Goal: Information Seeking & Learning: Check status

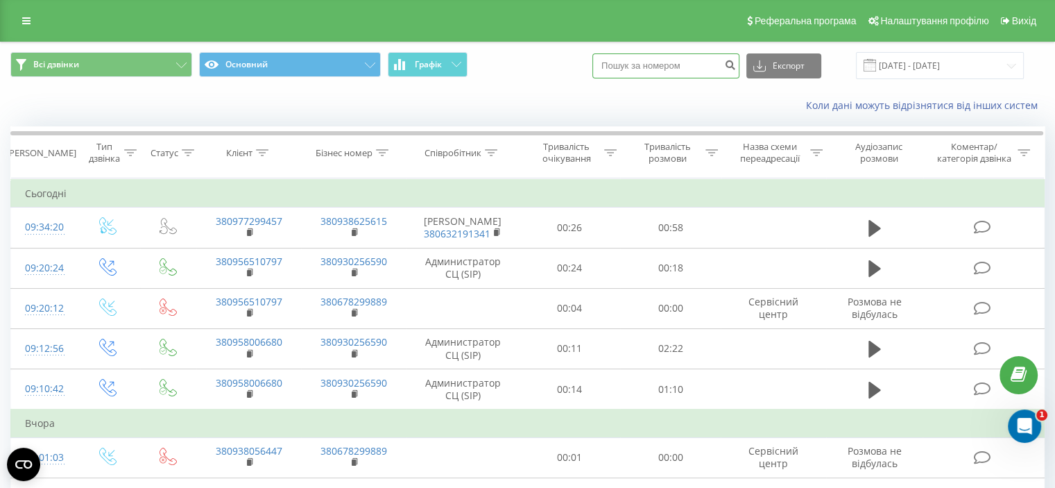
click at [657, 66] on input at bounding box center [666, 65] width 147 height 25
paste input "0966683119"
type input "0966683119"
click at [798, 71] on button "Експорт" at bounding box center [784, 65] width 75 height 25
click at [641, 102] on div "Коли дані можуть відрізнятися вiд інших систем" at bounding box center [725, 106] width 659 height 14
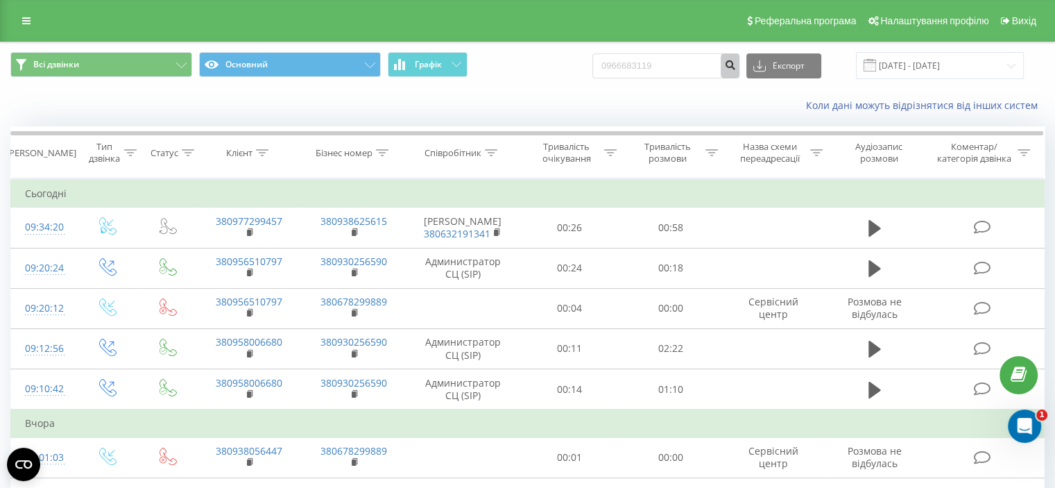
click at [737, 67] on button "submit" at bounding box center [730, 65] width 19 height 25
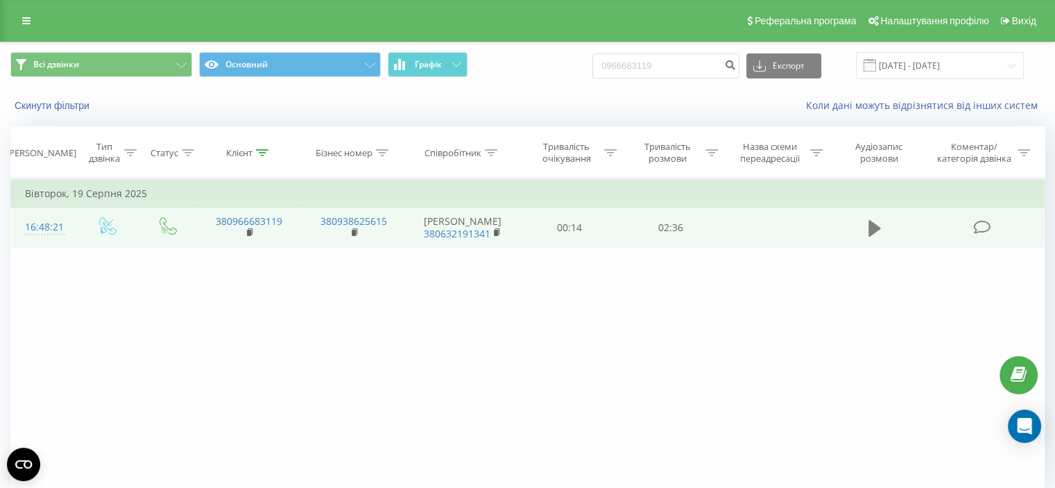
click at [874, 225] on icon at bounding box center [875, 228] width 12 height 17
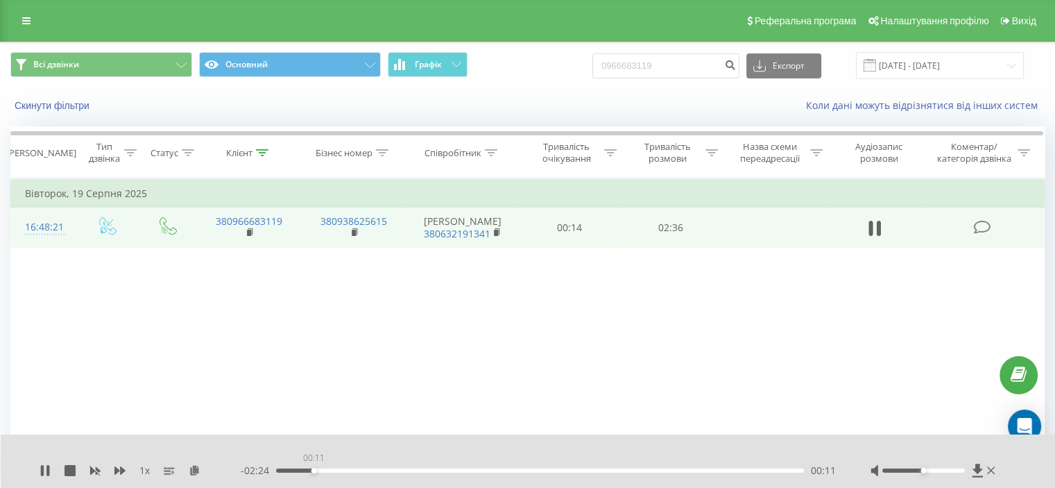
click at [314, 468] on div "00:11" at bounding box center [540, 470] width 528 height 4
click at [956, 471] on div at bounding box center [924, 470] width 83 height 4
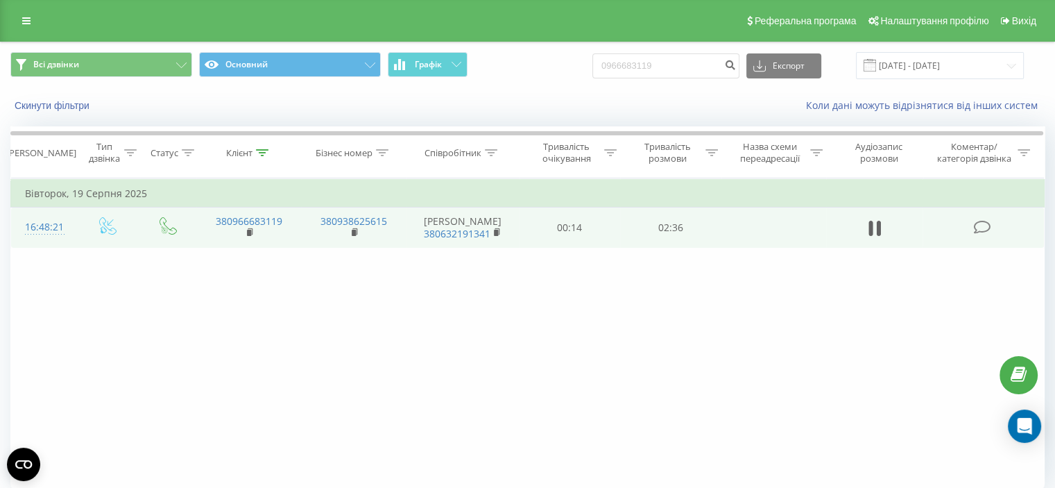
scroll to position [54, 0]
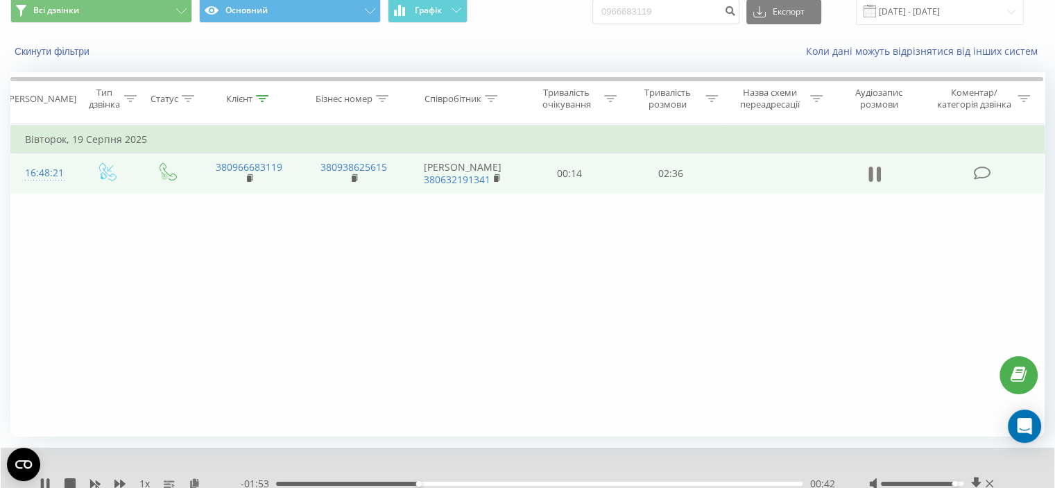
click at [871, 174] on icon at bounding box center [871, 174] width 4 height 15
click at [879, 171] on icon at bounding box center [875, 174] width 12 height 17
click at [874, 172] on icon at bounding box center [875, 173] width 12 height 19
click at [877, 171] on icon at bounding box center [875, 174] width 12 height 17
click at [416, 480] on div "- 01:37 00:58 00:58" at bounding box center [538, 484] width 594 height 14
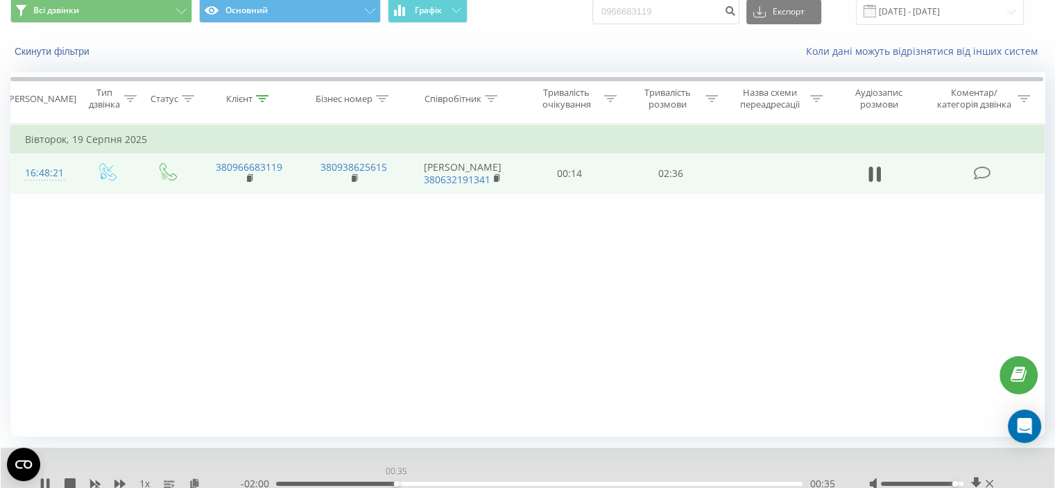
click at [396, 482] on div "00:35" at bounding box center [539, 484] width 527 height 4
click at [568, 482] on div "00:44" at bounding box center [539, 484] width 527 height 4
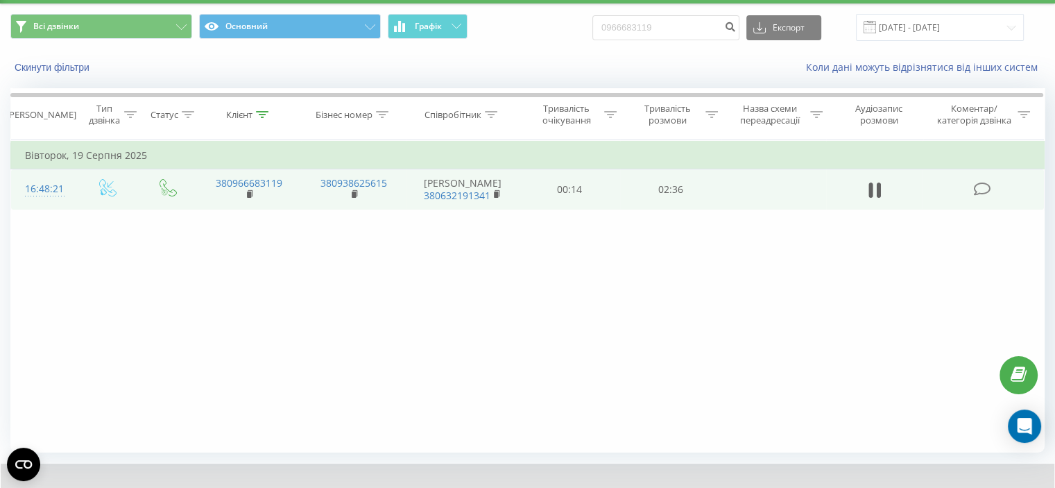
scroll to position [0, 0]
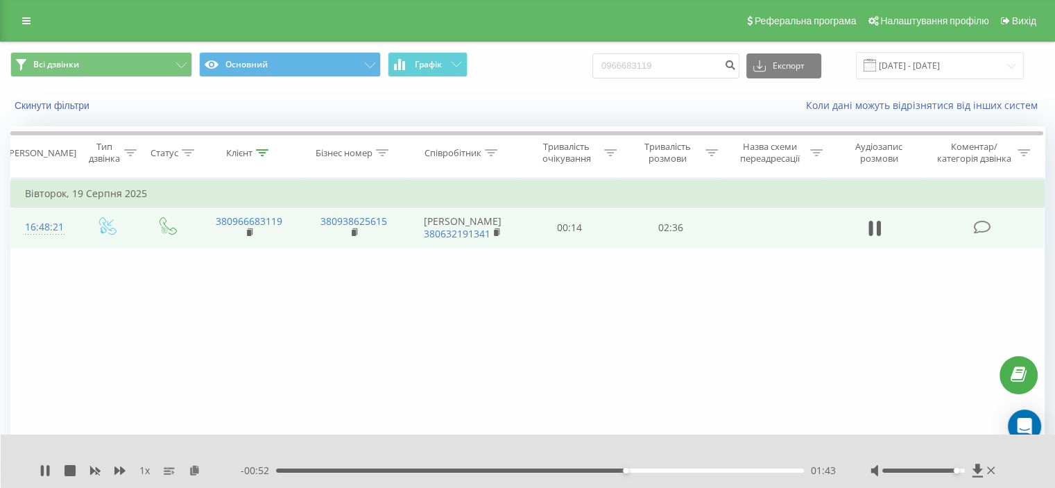
click at [913, 468] on div at bounding box center [935, 471] width 128 height 14
click at [926, 463] on div "1 x - 00:51 01:44 01:44" at bounding box center [528, 460] width 1055 height 53
click at [931, 472] on div at bounding box center [935, 471] width 128 height 14
drag, startPoint x: 958, startPoint y: 470, endPoint x: 910, endPoint y: 477, distance: 47.7
click at [910, 477] on div at bounding box center [935, 471] width 128 height 14
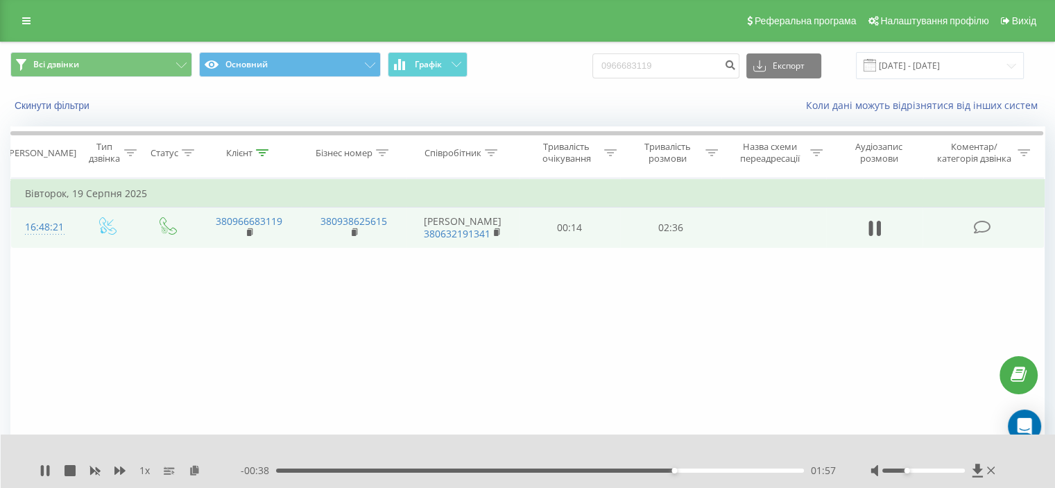
click at [727, 470] on div "01:57" at bounding box center [540, 470] width 528 height 4
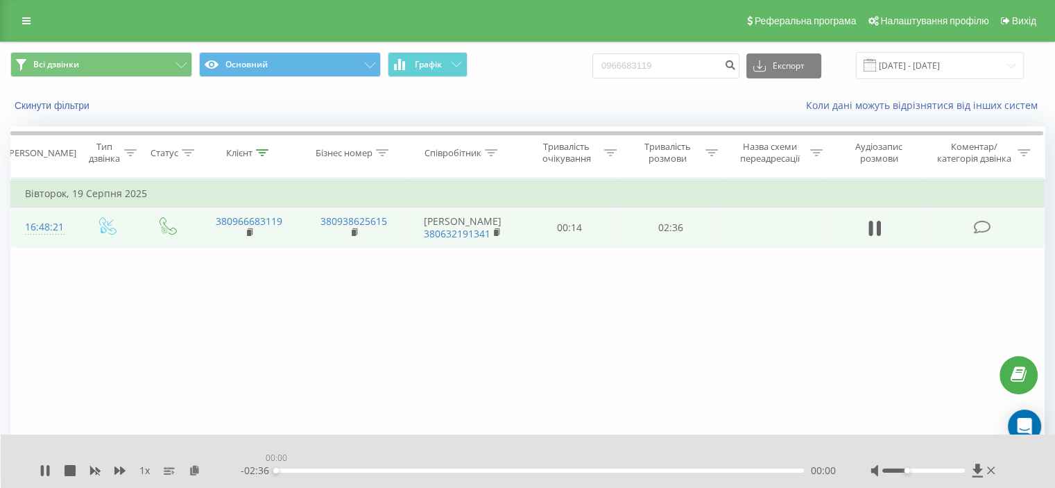
drag, startPoint x: 737, startPoint y: 468, endPoint x: 280, endPoint y: 466, distance: 456.6
click at [275, 468] on div "00:00" at bounding box center [276, 471] width 6 height 6
click at [919, 471] on div at bounding box center [924, 470] width 83 height 4
click at [42, 470] on icon at bounding box center [42, 470] width 3 height 11
click at [641, 69] on input "0966683119" at bounding box center [666, 65] width 147 height 25
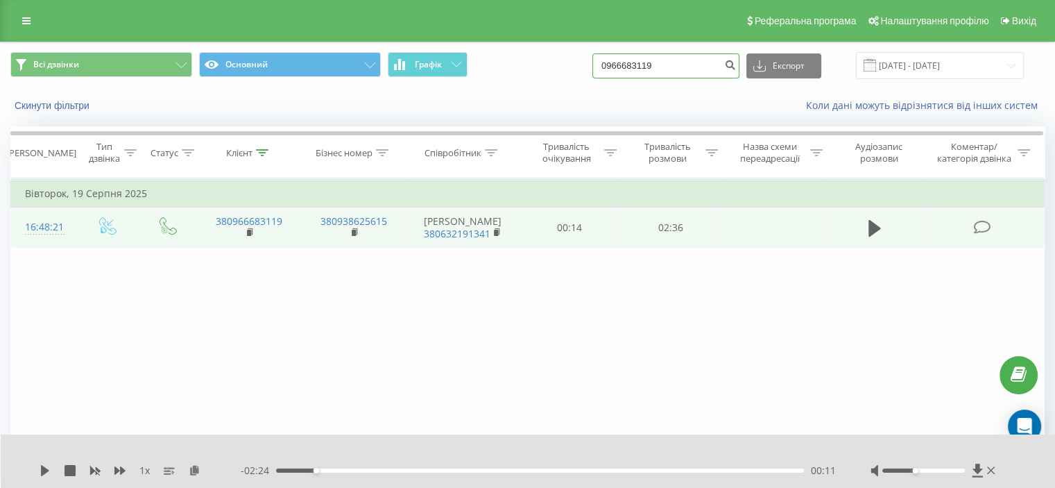
drag, startPoint x: 621, startPoint y: 63, endPoint x: 722, endPoint y: 51, distance: 102.0
click at [722, 51] on div "Всі дзвінки Основний Графік 0966683119 Експорт .csv .xls .xlsx 21.05.2025 - 21.…" at bounding box center [528, 65] width 1054 height 46
paste input "7) 561 38 54"
click at [636, 63] on input "097) 561 38 54" at bounding box center [666, 65] width 147 height 25
click at [643, 63] on input "097) 561 38 54" at bounding box center [666, 65] width 147 height 25
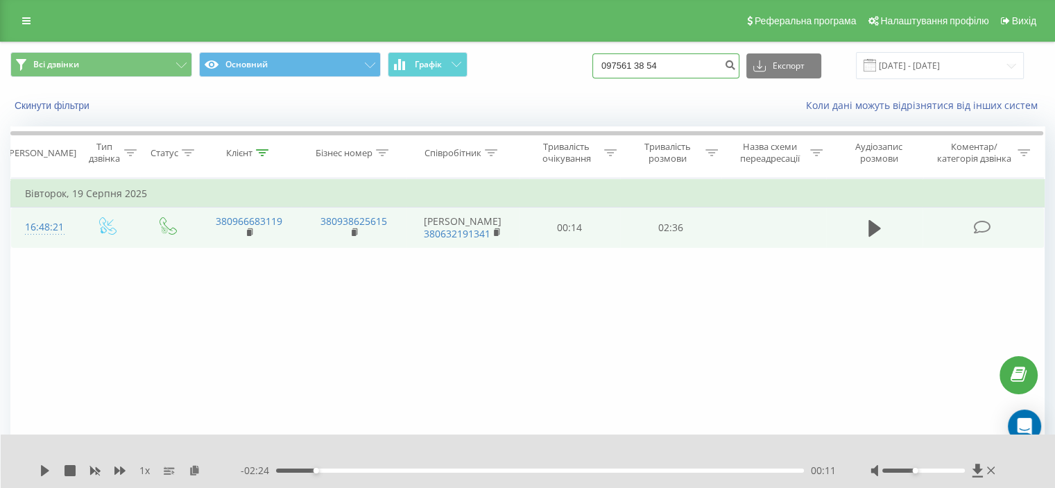
click at [652, 62] on input "097561 38 54" at bounding box center [666, 65] width 147 height 25
type input "09756138 54"
click at [736, 60] on icon "submit" at bounding box center [730, 63] width 12 height 8
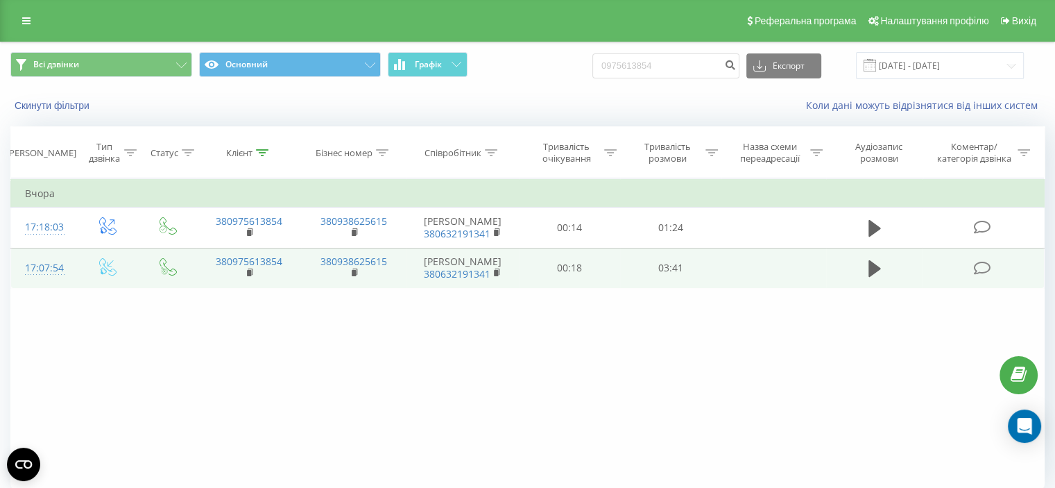
click at [863, 262] on td at bounding box center [874, 268] width 97 height 40
click at [872, 266] on icon at bounding box center [875, 268] width 12 height 17
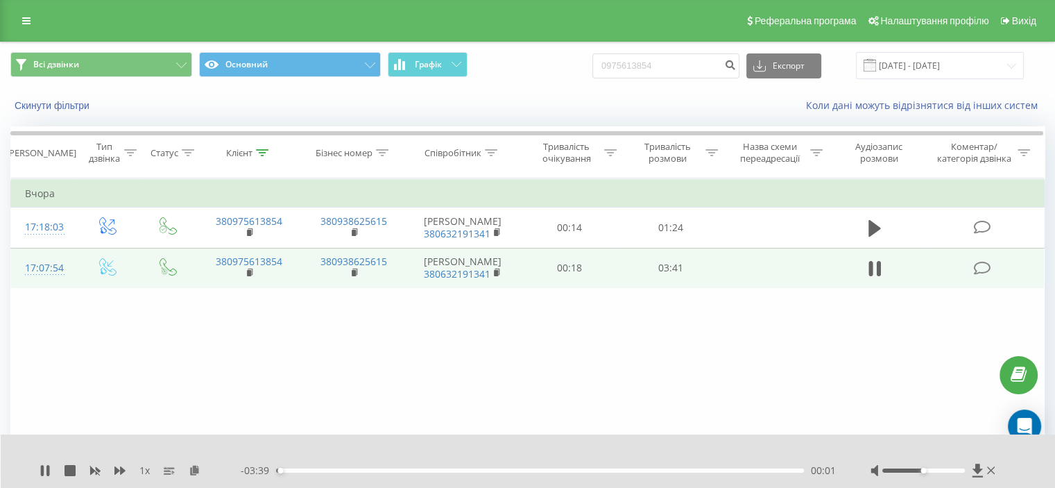
click at [906, 466] on div at bounding box center [935, 471] width 128 height 14
click at [897, 470] on div at bounding box center [924, 470] width 83 height 4
click at [915, 471] on div at bounding box center [924, 470] width 83 height 4
click at [919, 468] on div at bounding box center [924, 470] width 83 height 4
click at [939, 470] on div at bounding box center [924, 470] width 83 height 4
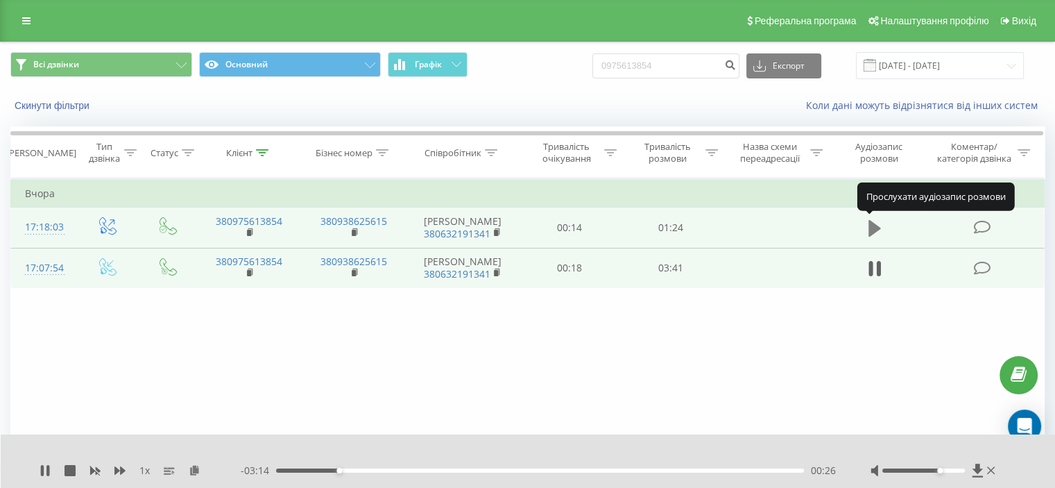
click at [870, 224] on icon at bounding box center [875, 228] width 12 height 17
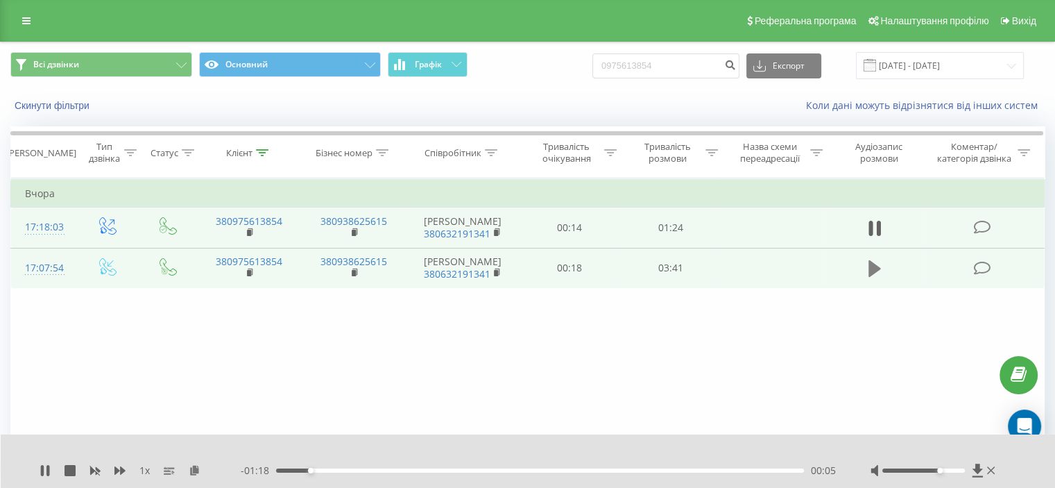
click at [874, 268] on icon at bounding box center [875, 268] width 12 height 17
click at [874, 263] on icon at bounding box center [875, 268] width 12 height 19
click at [638, 63] on input "0975613854" at bounding box center [666, 65] width 147 height 25
drag, startPoint x: 649, startPoint y: 56, endPoint x: 697, endPoint y: 58, distance: 47.9
click at [697, 56] on input "0975613854" at bounding box center [666, 65] width 147 height 25
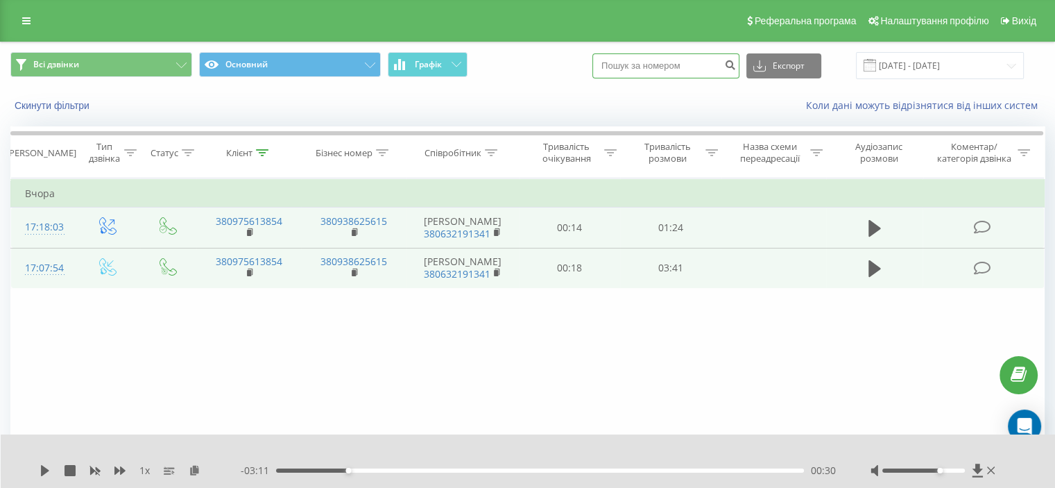
paste input "96) 900 68 47"
click at [636, 63] on input "96) 900 68 47" at bounding box center [666, 65] width 147 height 25
click at [649, 63] on input "96900 68 47" at bounding box center [666, 65] width 147 height 25
click at [660, 65] on input "9690068 47" at bounding box center [666, 65] width 147 height 25
type input "969006847"
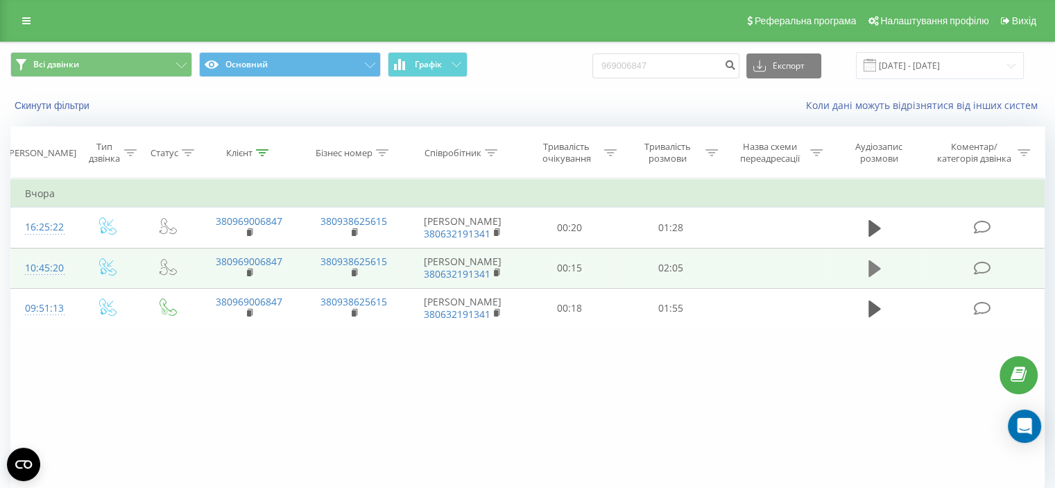
click at [867, 266] on button at bounding box center [875, 268] width 21 height 21
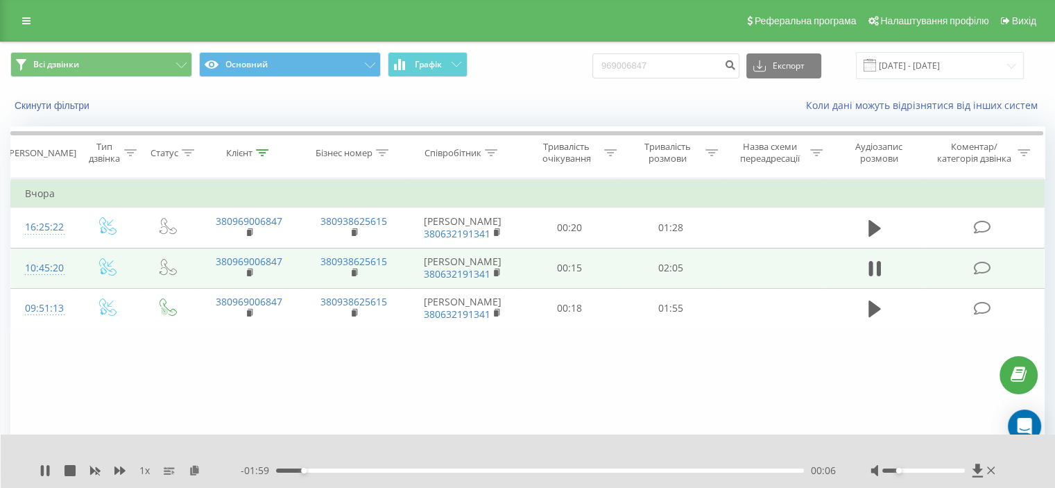
click at [895, 471] on div at bounding box center [924, 470] width 83 height 4
click at [891, 471] on div at bounding box center [924, 470] width 83 height 4
click at [990, 467] on icon at bounding box center [991, 470] width 8 height 11
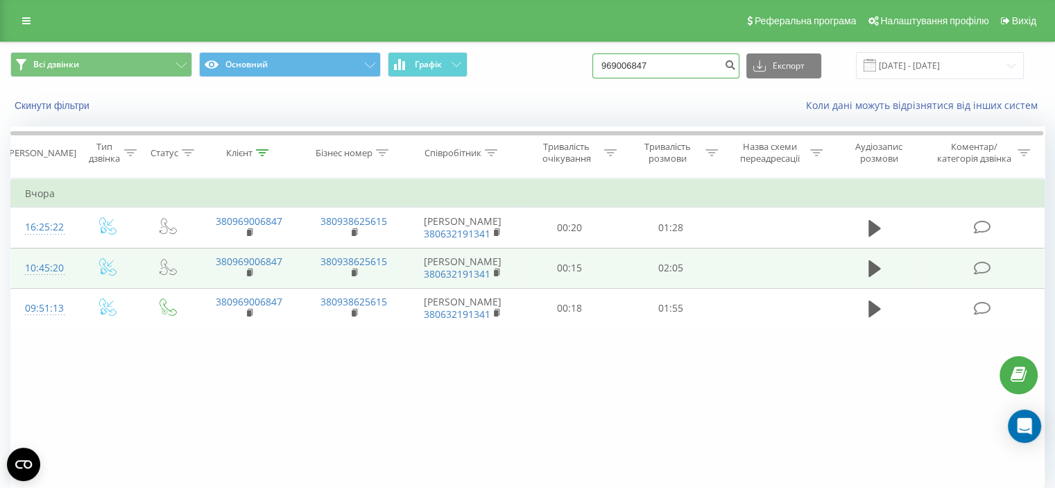
click at [670, 60] on input "969006847" at bounding box center [666, 65] width 147 height 25
paste input "(067) 921 44 00"
click at [665, 63] on input "969006847(067) 921 44 00" at bounding box center [666, 65] width 147 height 25
click at [645, 63] on input "(067) 921 44 00" at bounding box center [666, 65] width 147 height 25
click at [656, 65] on input "(067921 44 00" at bounding box center [666, 65] width 147 height 25
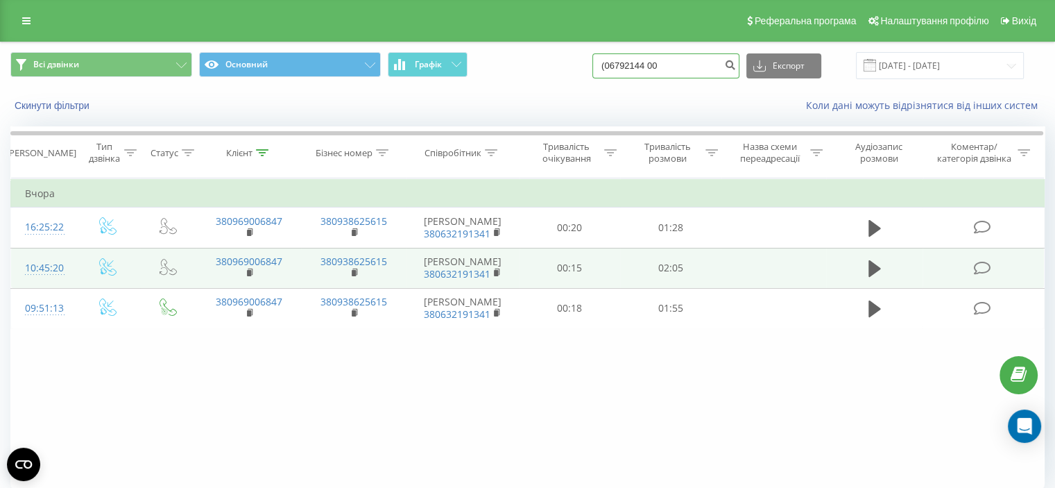
click at [666, 61] on input "(06792144 00" at bounding box center [666, 65] width 147 height 25
click at [625, 63] on input "(0679214400" at bounding box center [666, 65] width 147 height 25
type input "0679214400"
click at [736, 65] on icon "submit" at bounding box center [730, 63] width 12 height 8
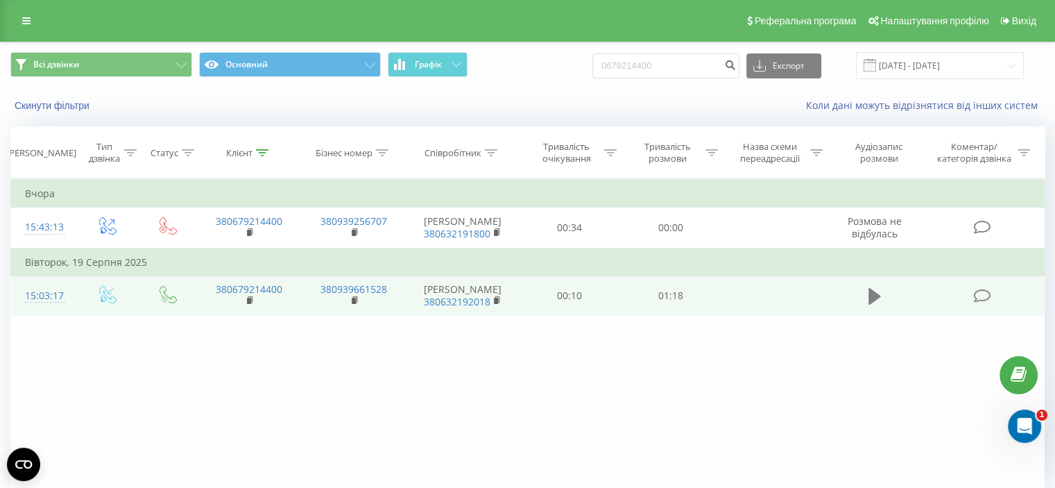
click at [877, 303] on icon at bounding box center [875, 296] width 12 height 19
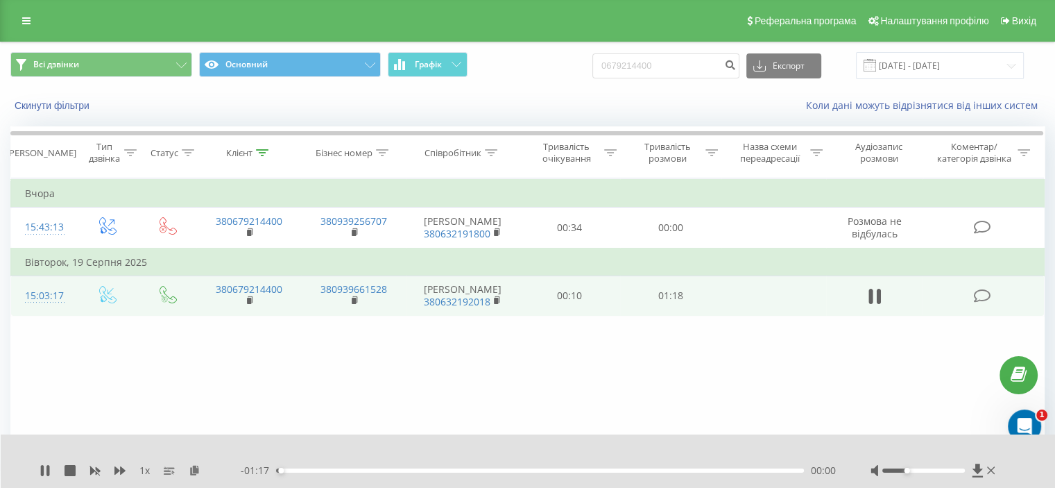
click at [906, 470] on div at bounding box center [924, 470] width 83 height 4
click at [925, 468] on div at bounding box center [935, 471] width 128 height 14
click at [874, 307] on span at bounding box center [875, 302] width 21 height 13
click at [880, 300] on icon at bounding box center [878, 296] width 4 height 15
